Goal: Check status: Check status

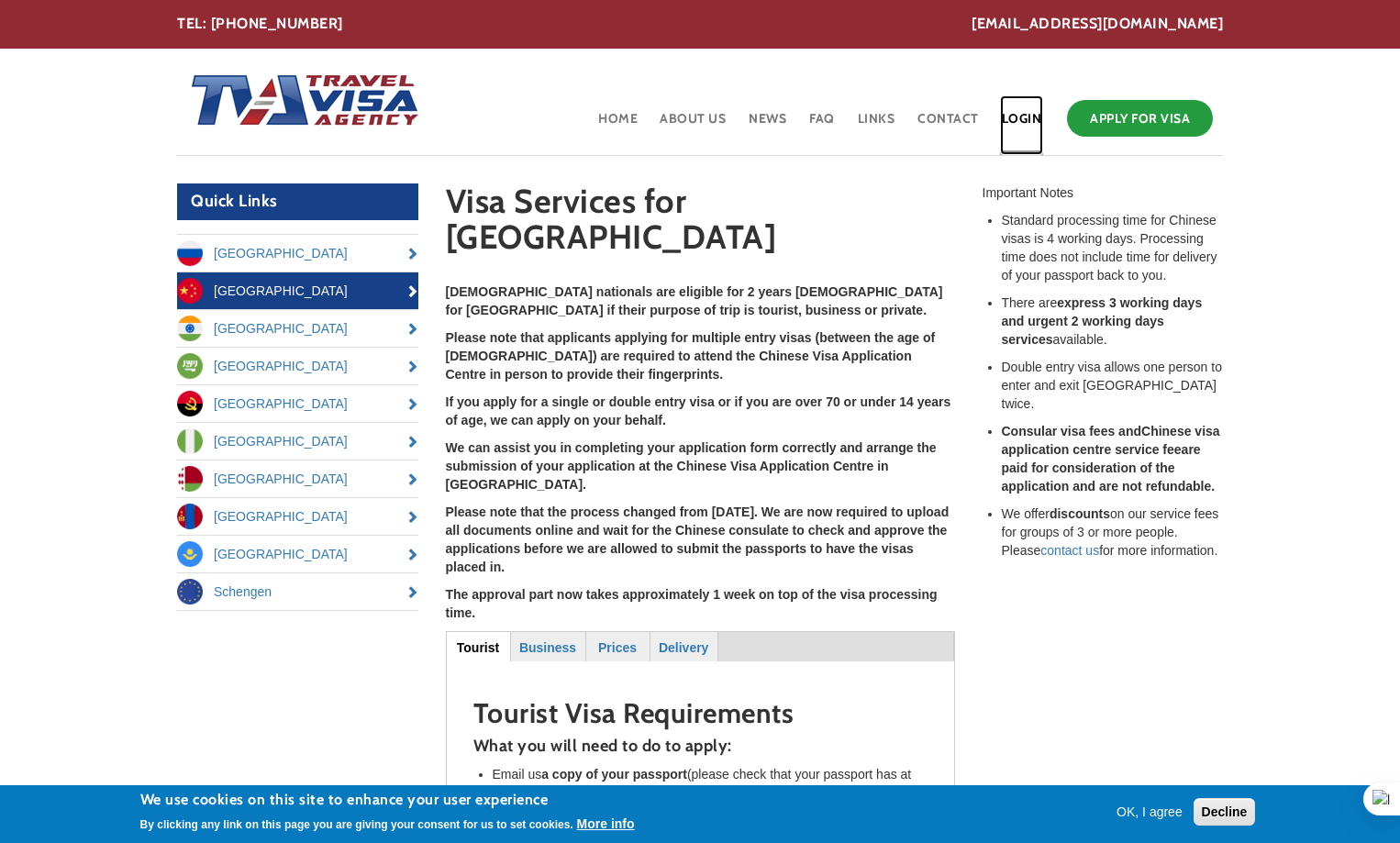
click at [1033, 117] on link "Login" at bounding box center [1022, 125] width 44 height 60
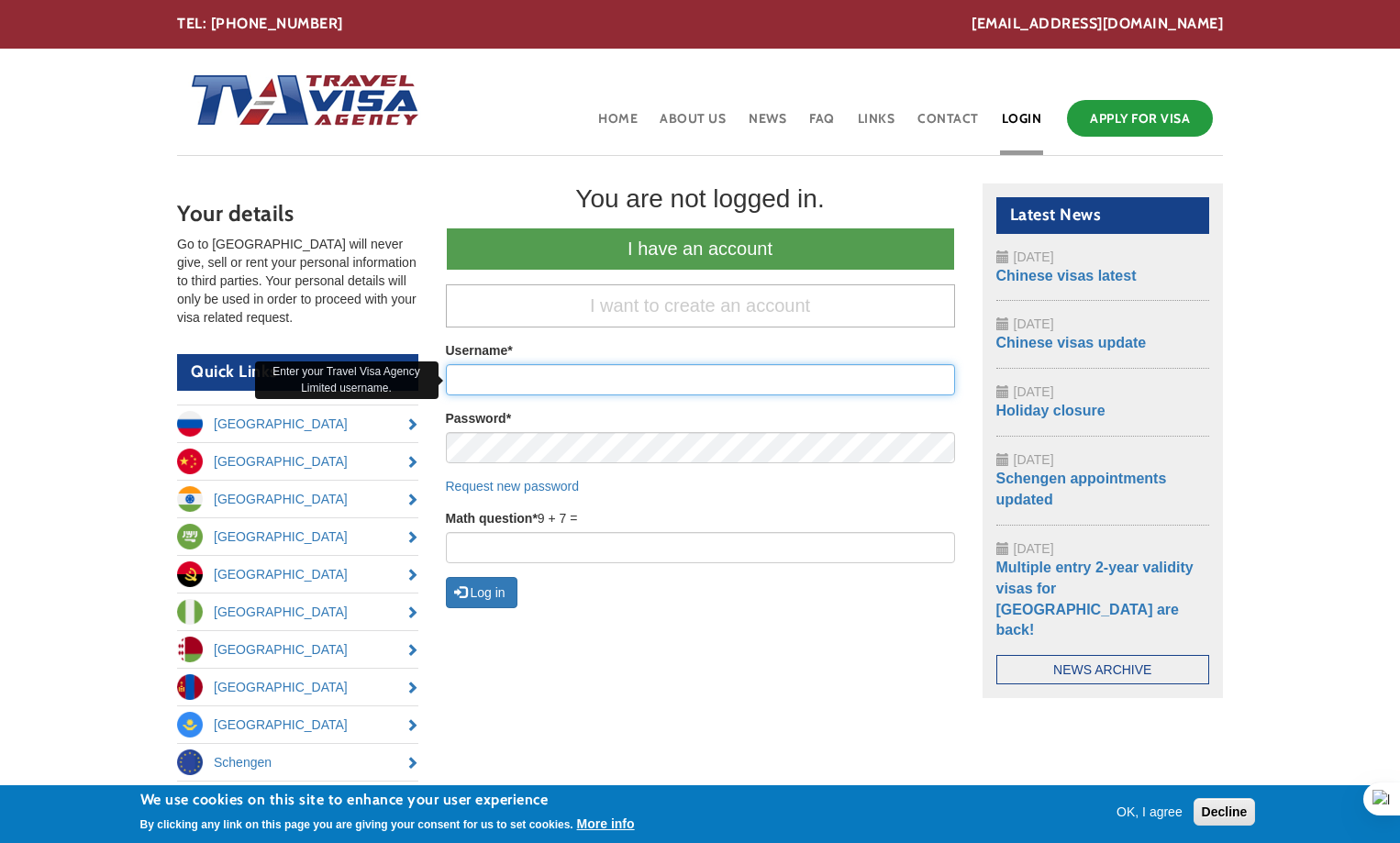
click at [568, 386] on input "Username *" at bounding box center [700, 381] width 510 height 32
type input "[PERSON_NAME]"
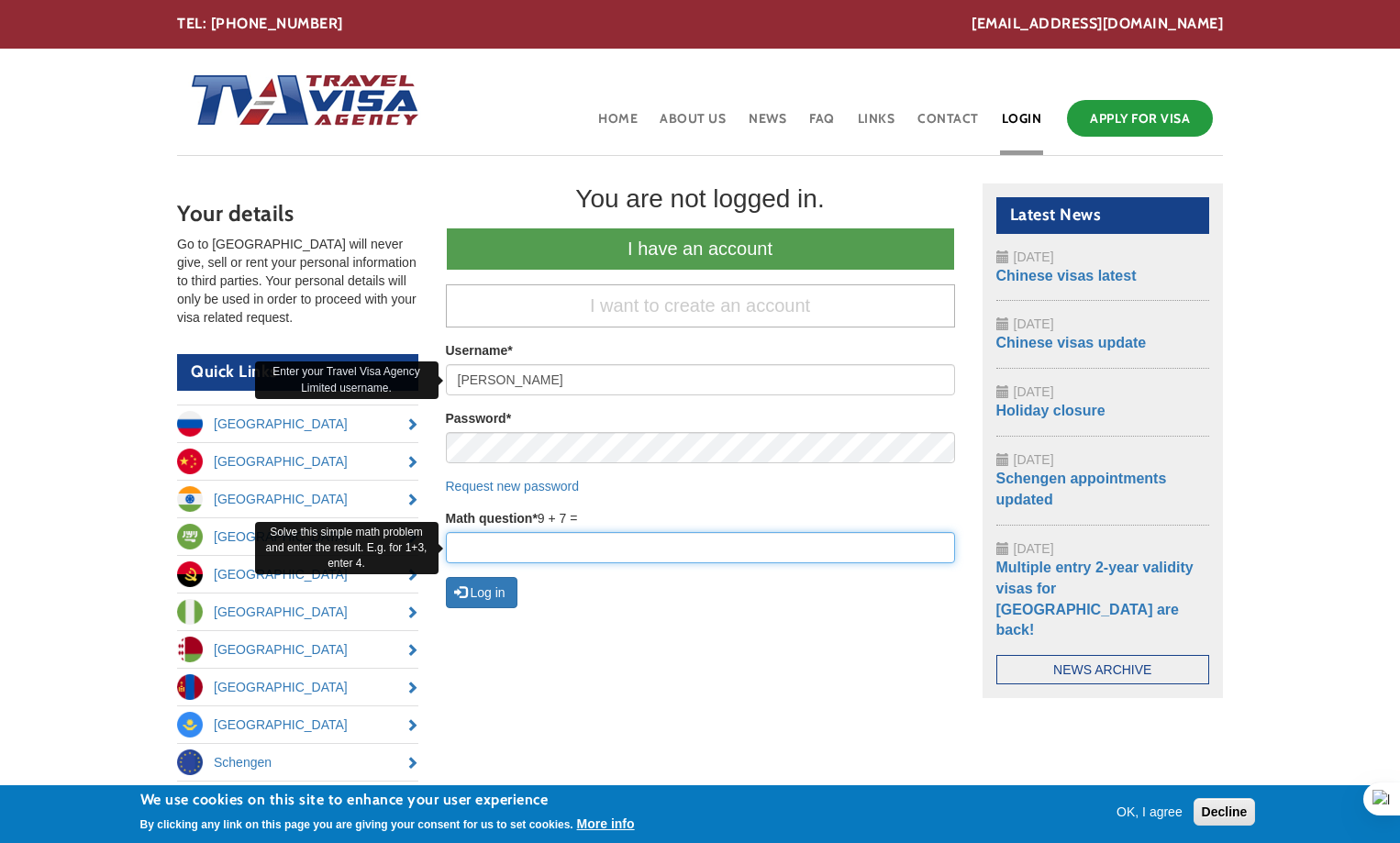
click at [571, 556] on input "Math question *" at bounding box center [700, 548] width 510 height 32
type input "16"
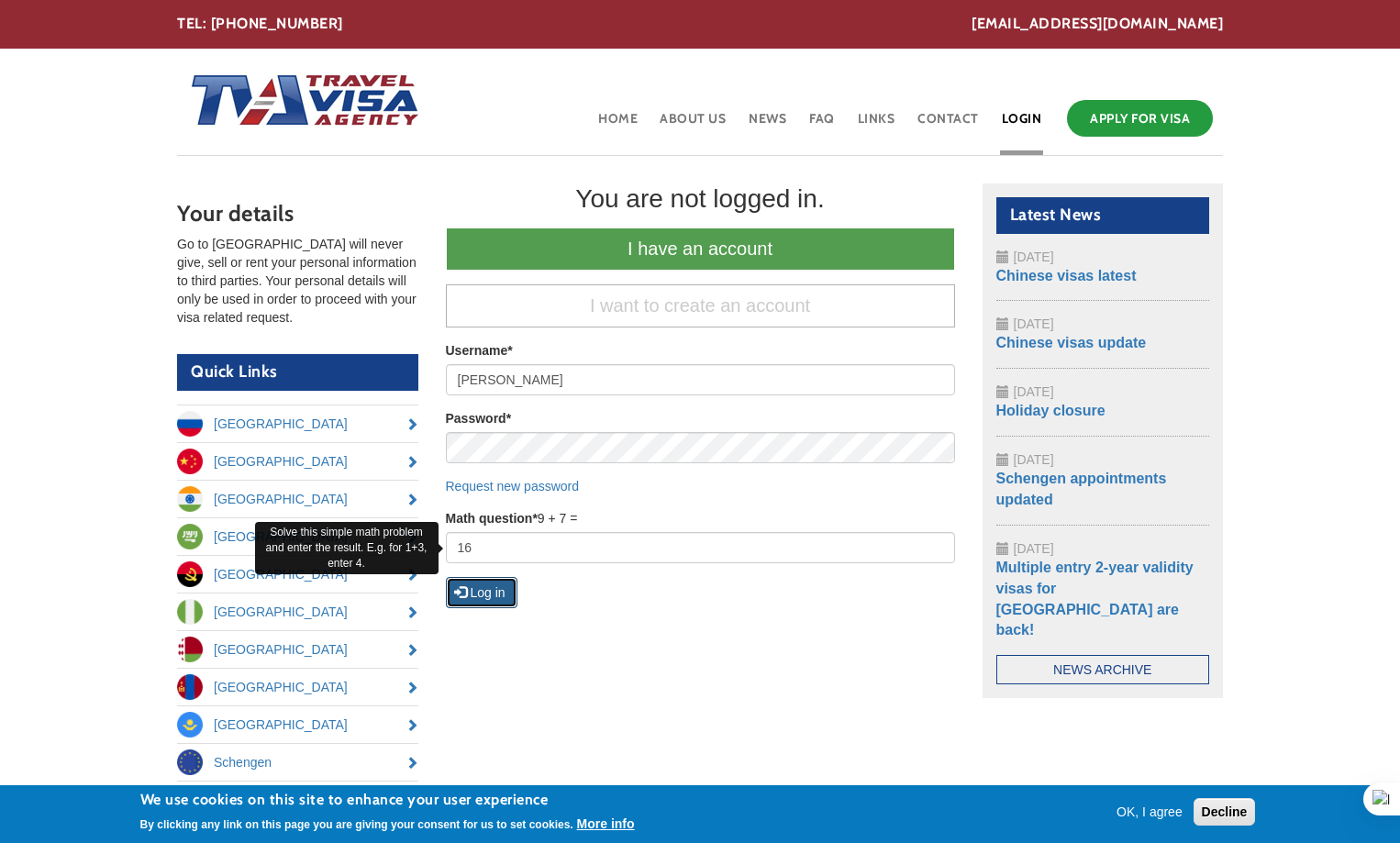
click at [490, 591] on button "Log in" at bounding box center [481, 593] width 72 height 32
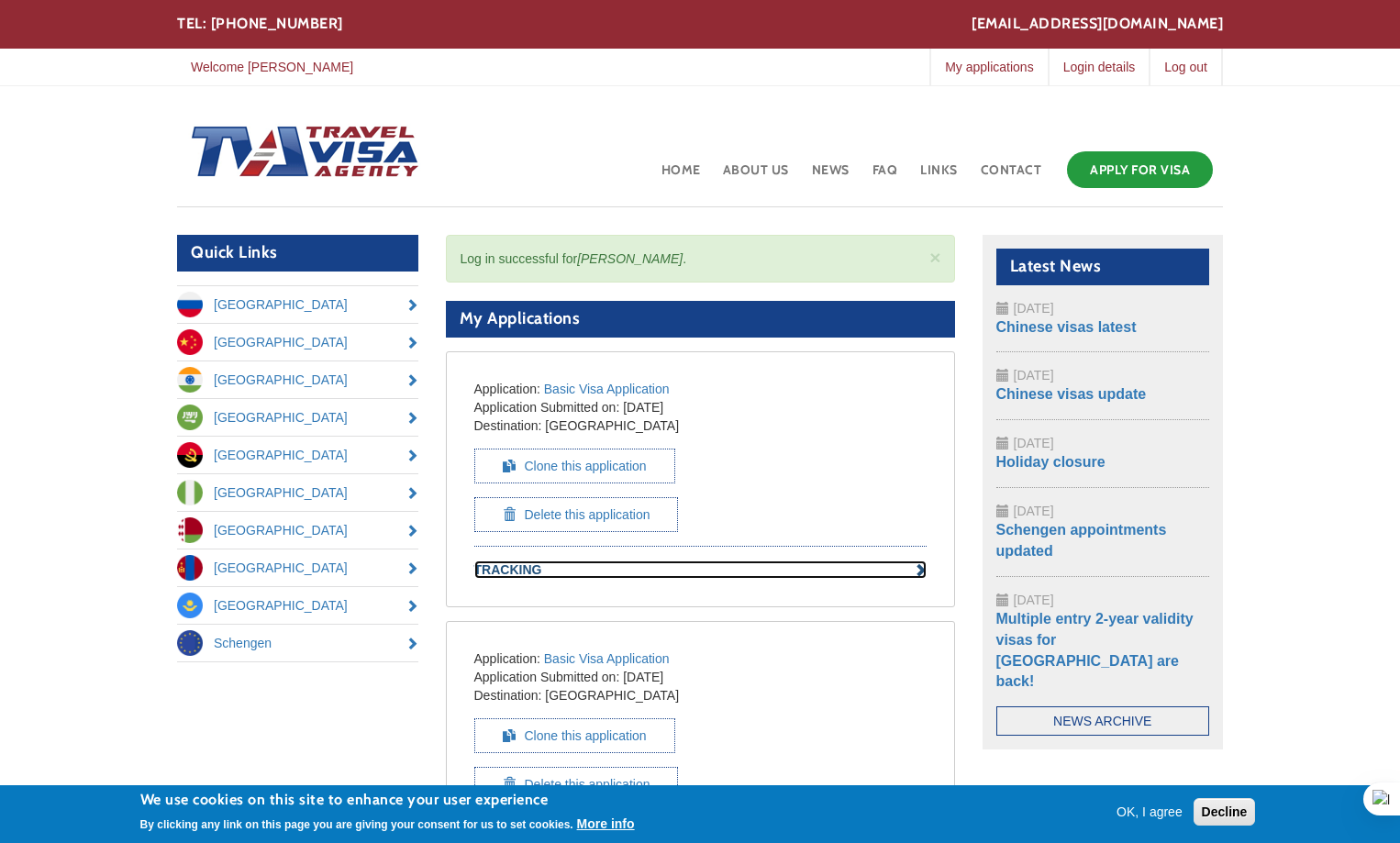
click at [919, 573] on link "Tracking" at bounding box center [700, 570] width 453 height 19
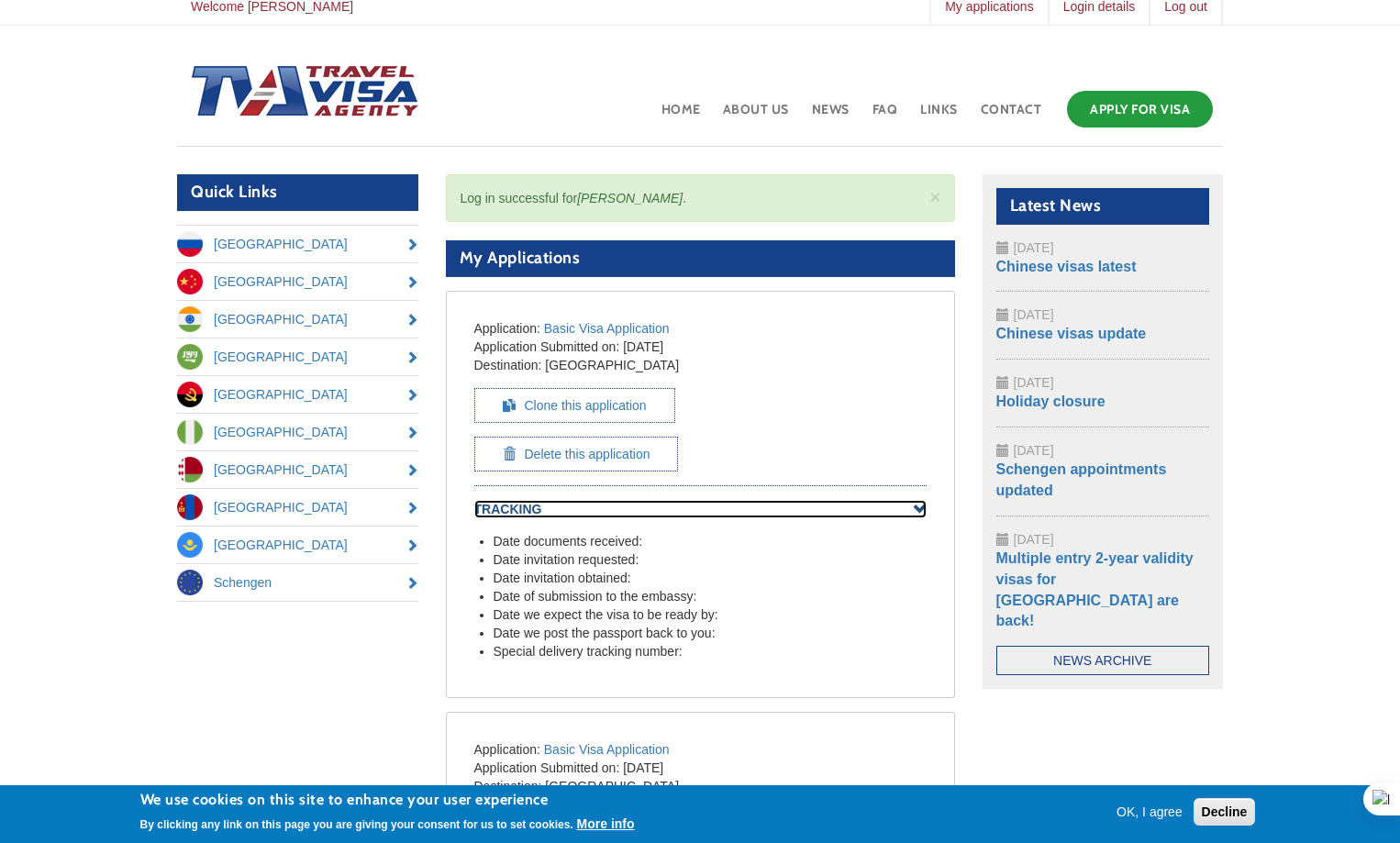
scroll to position [92, 0]
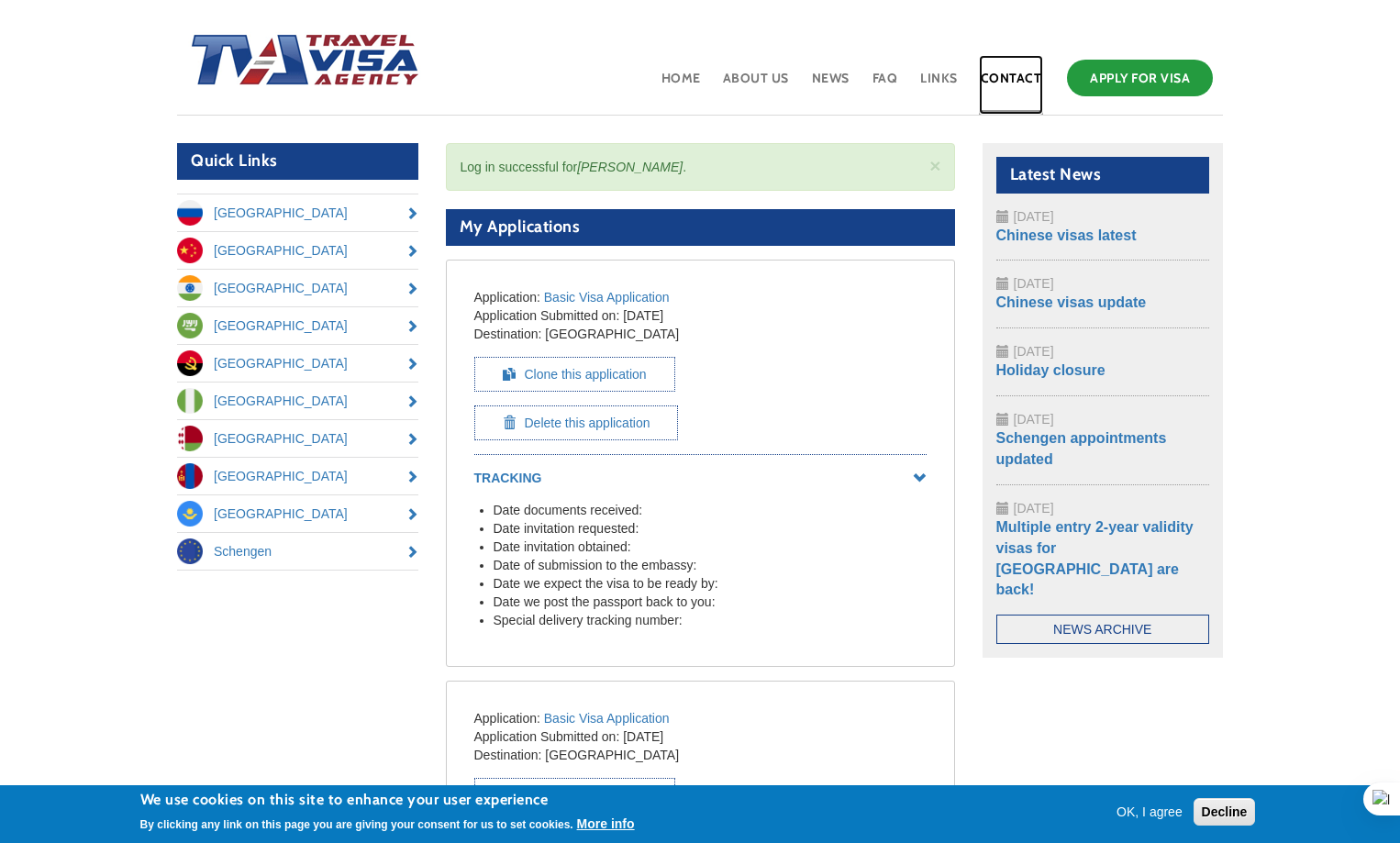
click at [1028, 71] on link "Contact" at bounding box center [1012, 85] width 65 height 60
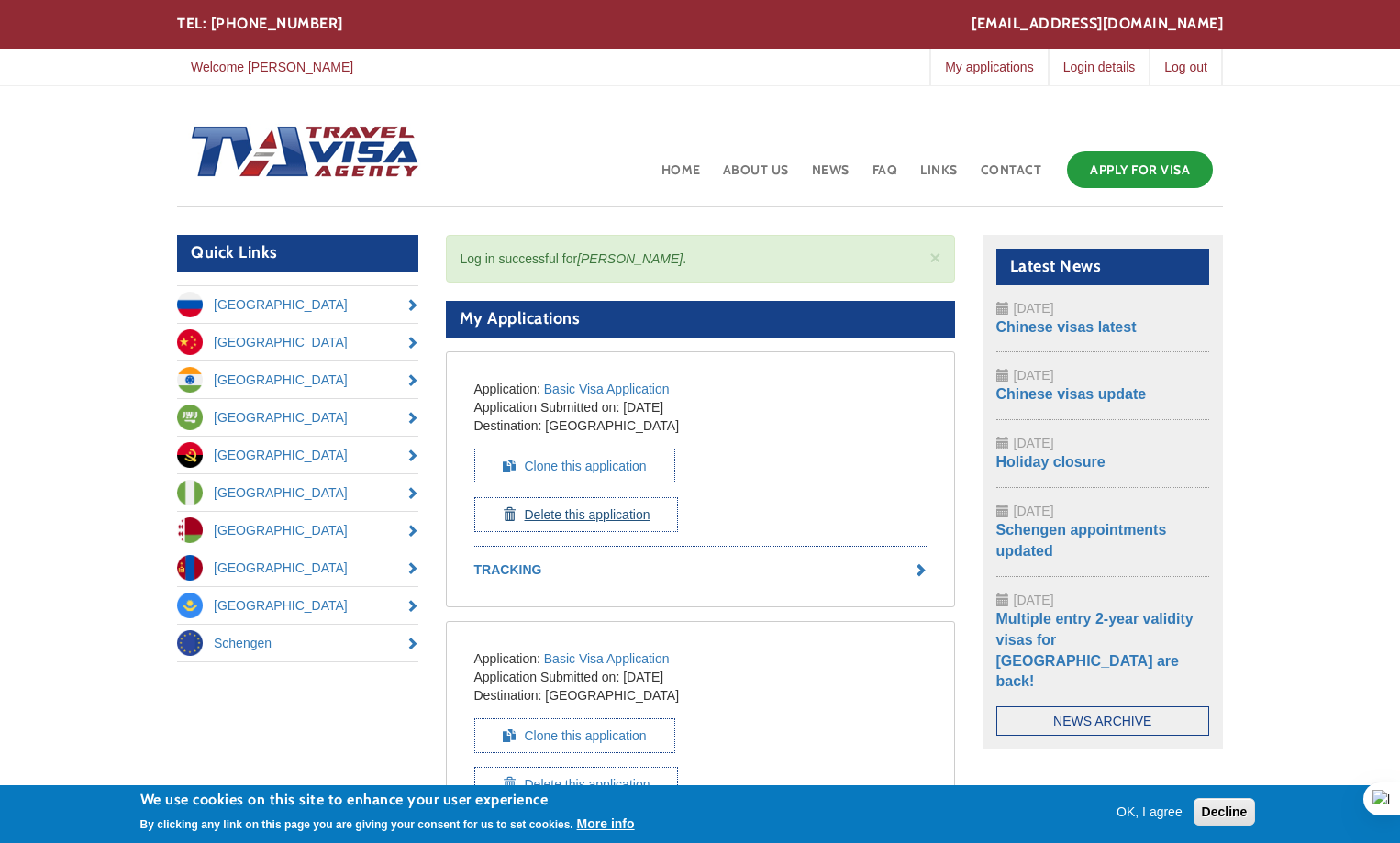
scroll to position [92, 0]
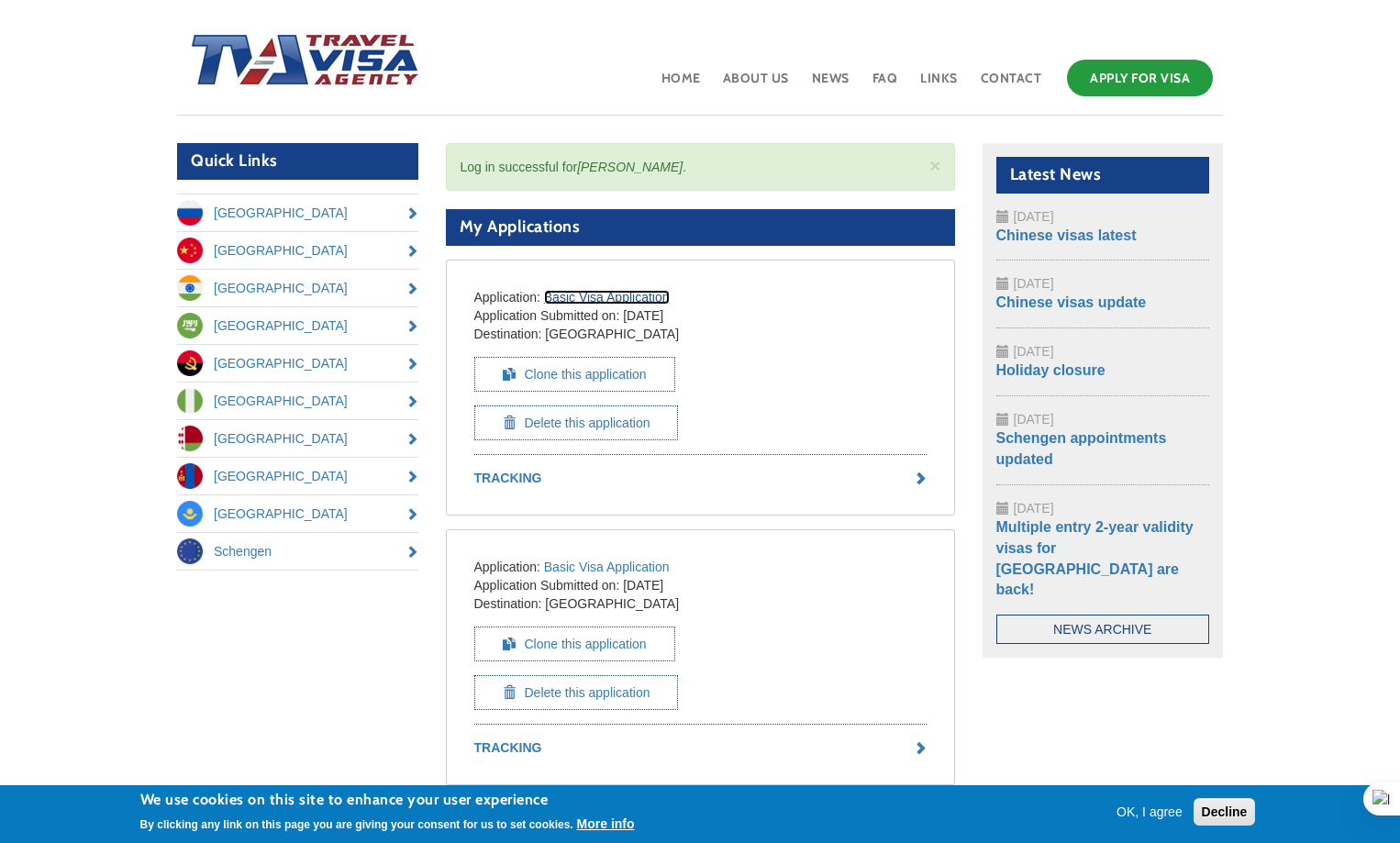
click at [626, 296] on link "Basic Visa Application" at bounding box center [607, 297] width 126 height 15
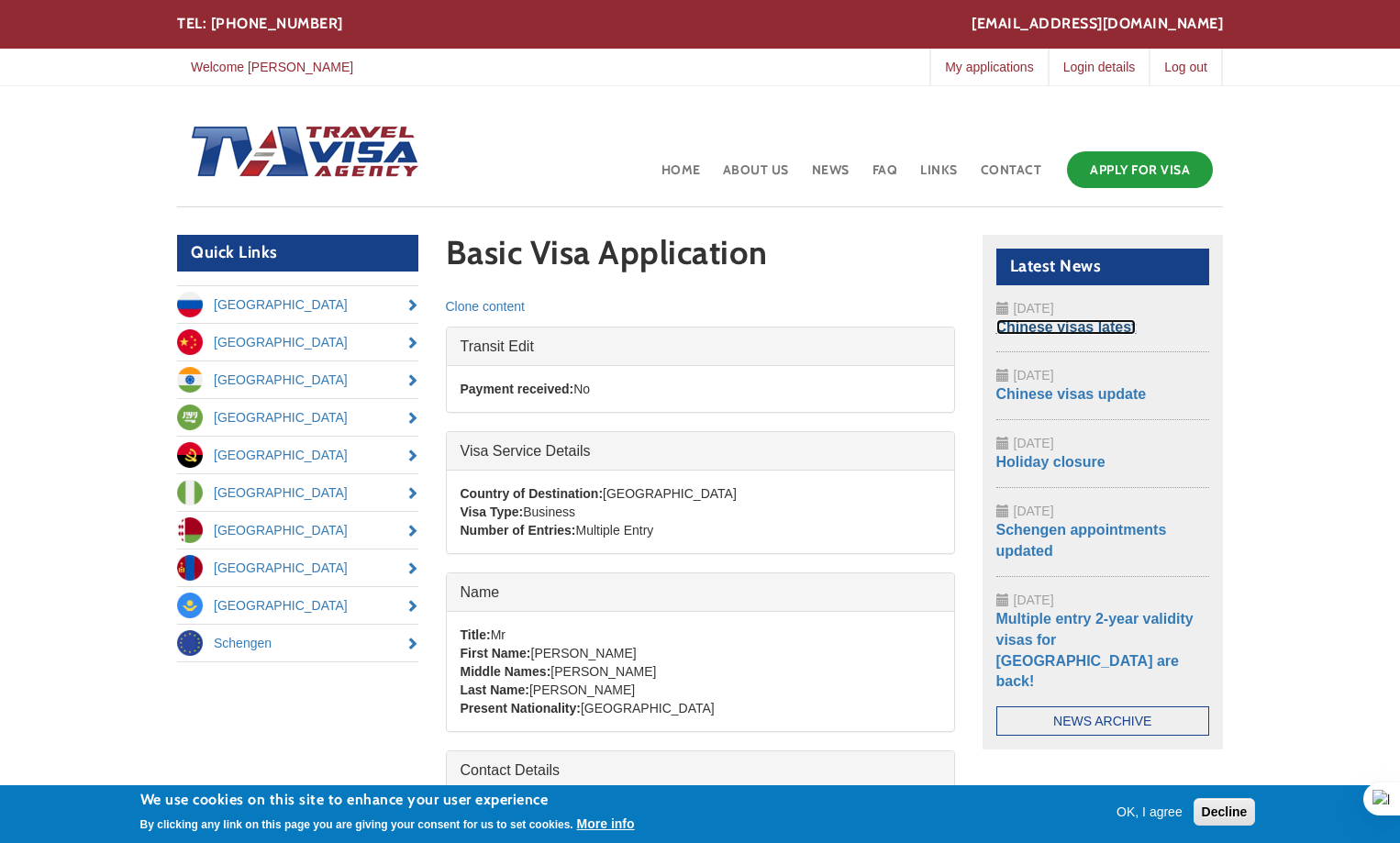
click at [1090, 327] on link "Chinese visas latest" at bounding box center [1067, 327] width 140 height 16
